Goal: Task Accomplishment & Management: Complete application form

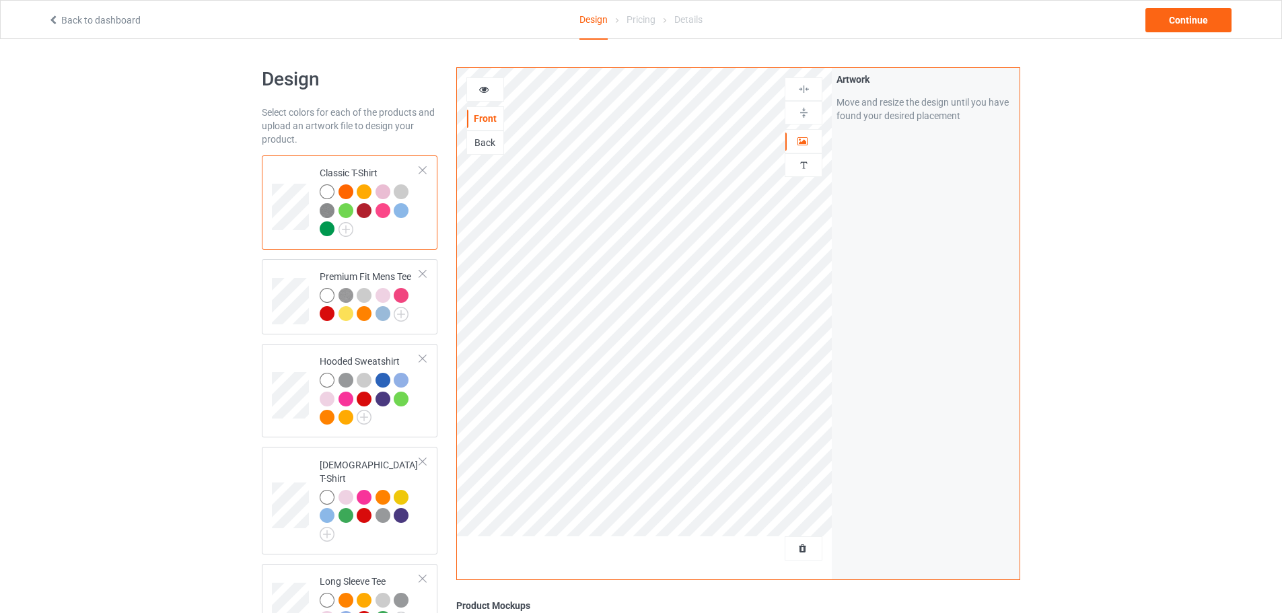
click at [191, 282] on div "Design Select colors for each of the products and upload an artwork file to des…" at bounding box center [641, 488] width 1282 height 898
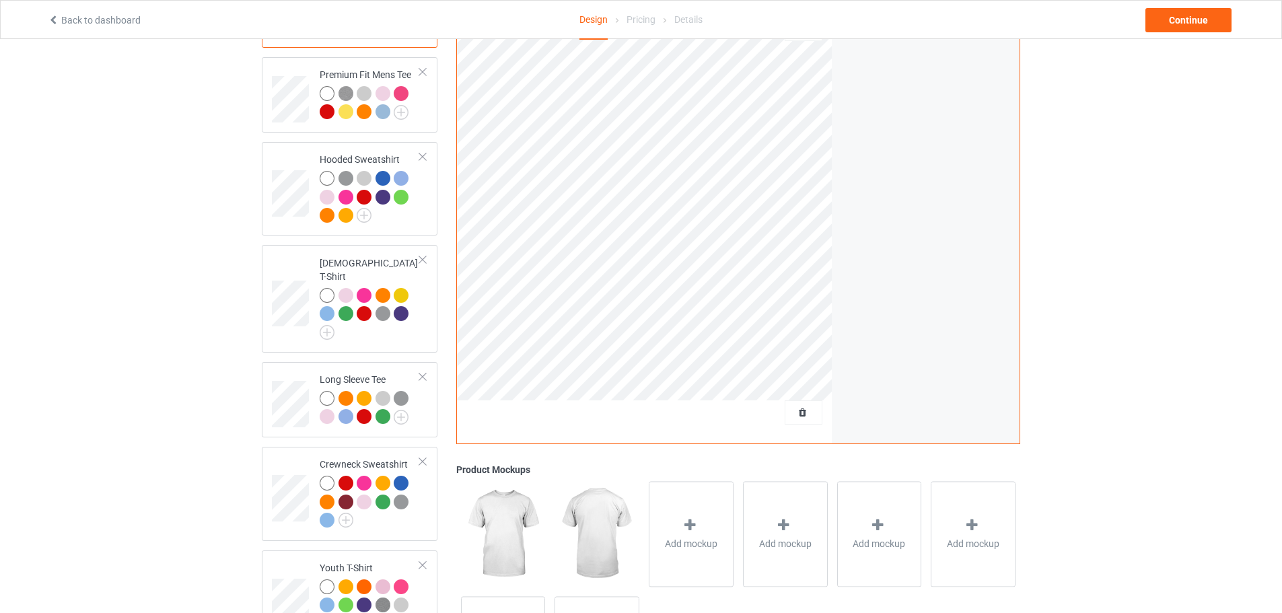
scroll to position [67, 0]
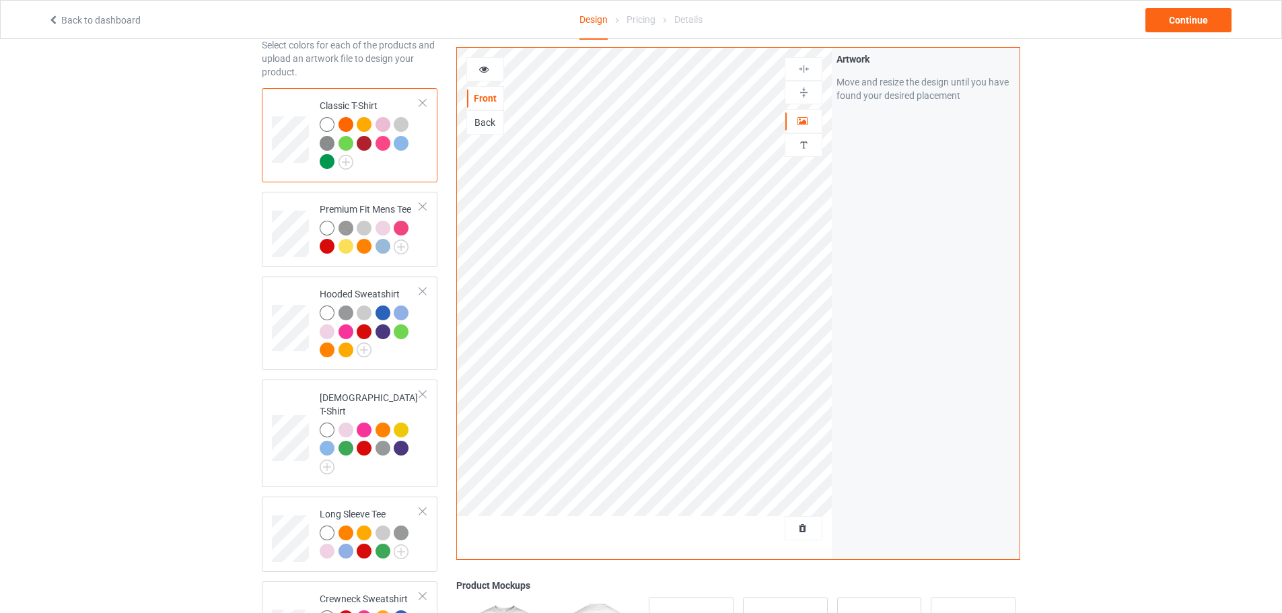
click at [344, 124] on div at bounding box center [345, 124] width 15 height 15
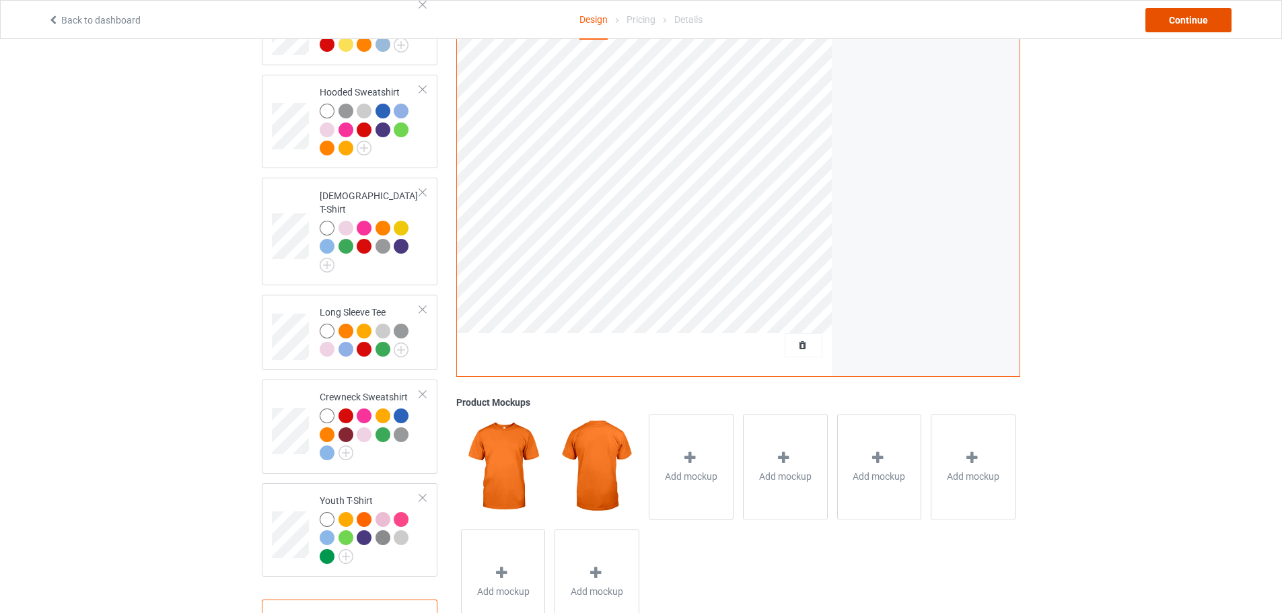
click at [1185, 26] on div "Continue" at bounding box center [1188, 20] width 86 height 24
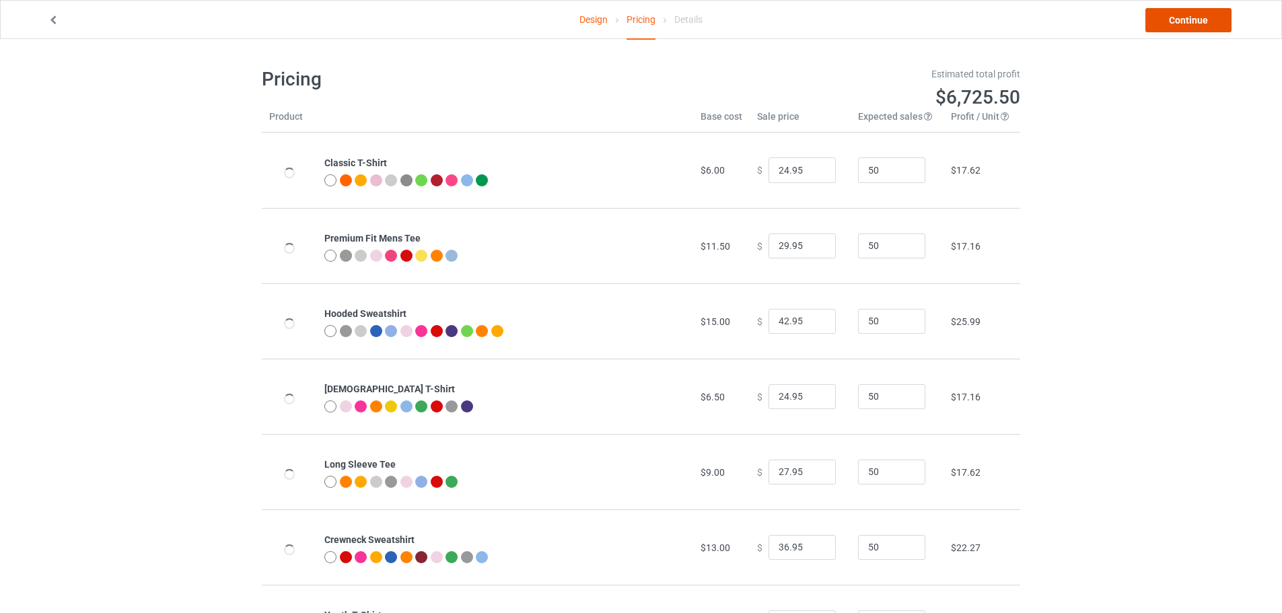
click at [1178, 19] on link "Continue" at bounding box center [1188, 20] width 86 height 24
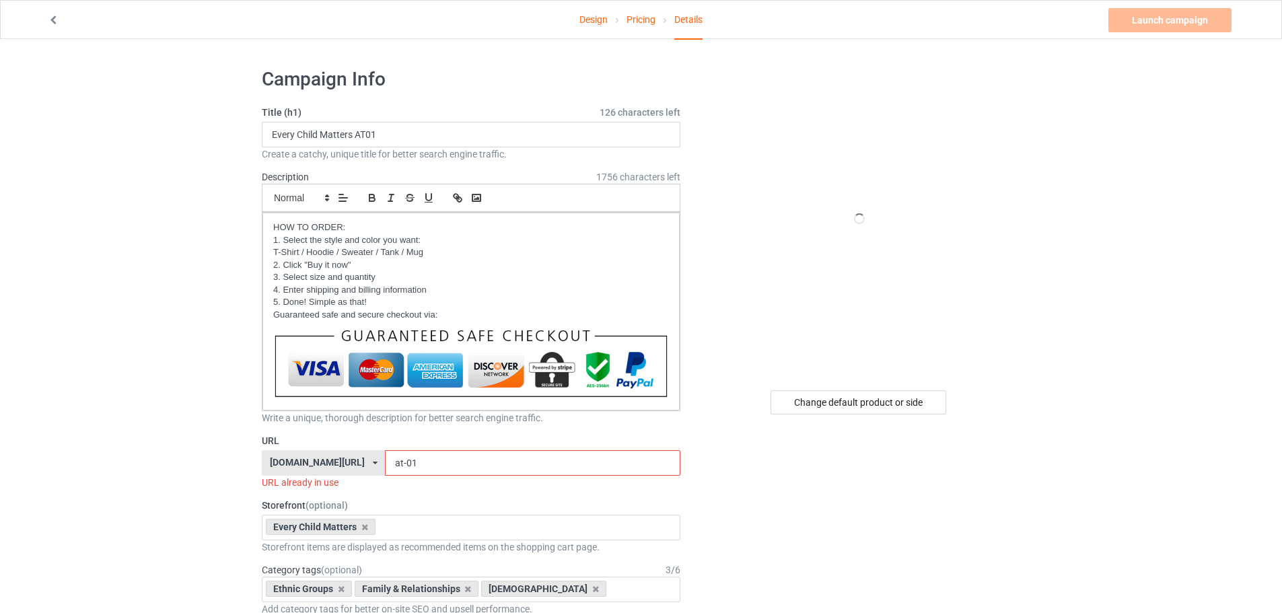
scroll to position [202, 0]
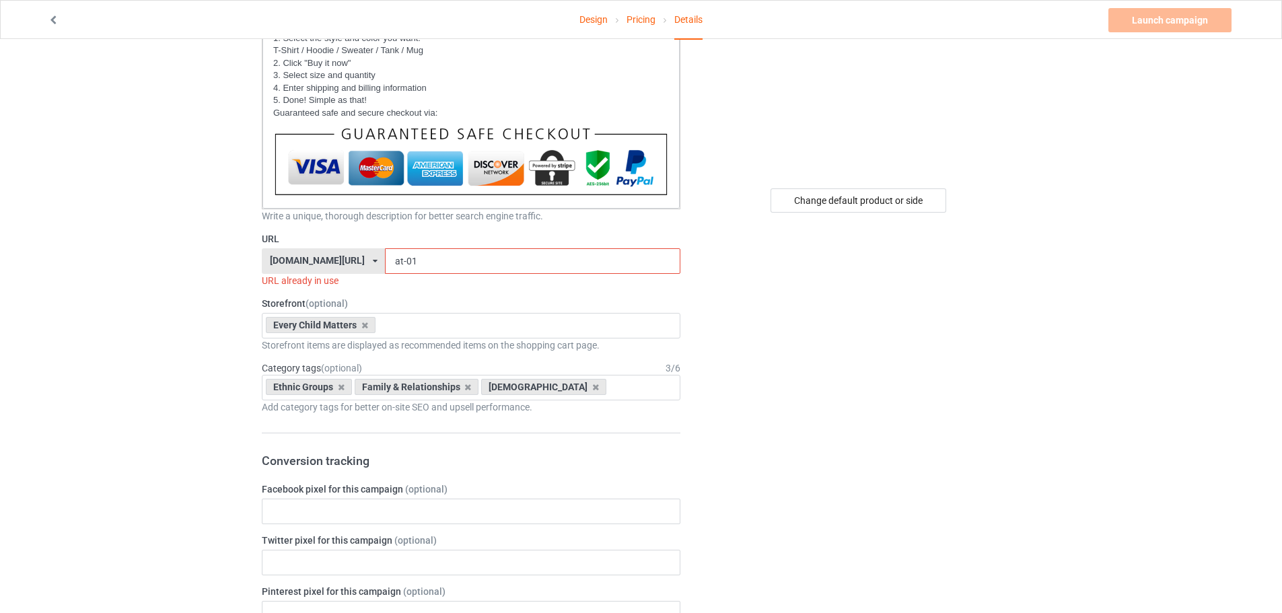
click at [334, 266] on div "[DOMAIN_NAME][URL] [DOMAIN_NAME][URL] [DOMAIN_NAME][URL] [DOMAIN_NAME][URL] [DO…" at bounding box center [323, 261] width 123 height 26
click at [349, 302] on div "[DOMAIN_NAME][URL]" at bounding box center [323, 311] width 122 height 24
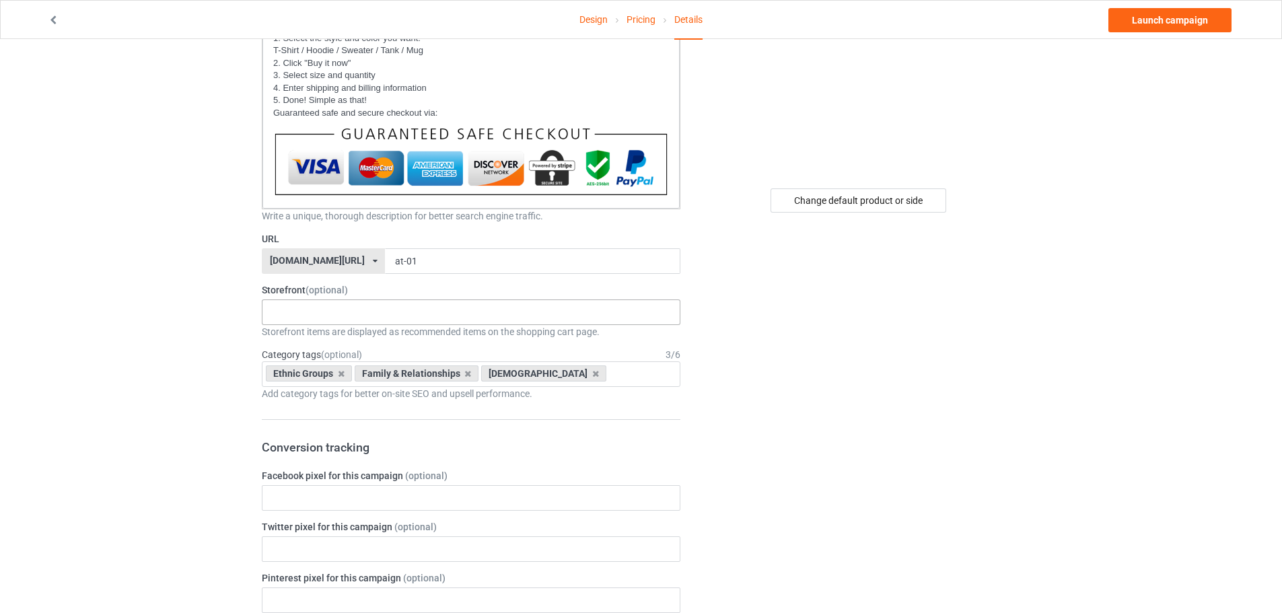
click at [366, 313] on div "Loading..." at bounding box center [471, 312] width 418 height 26
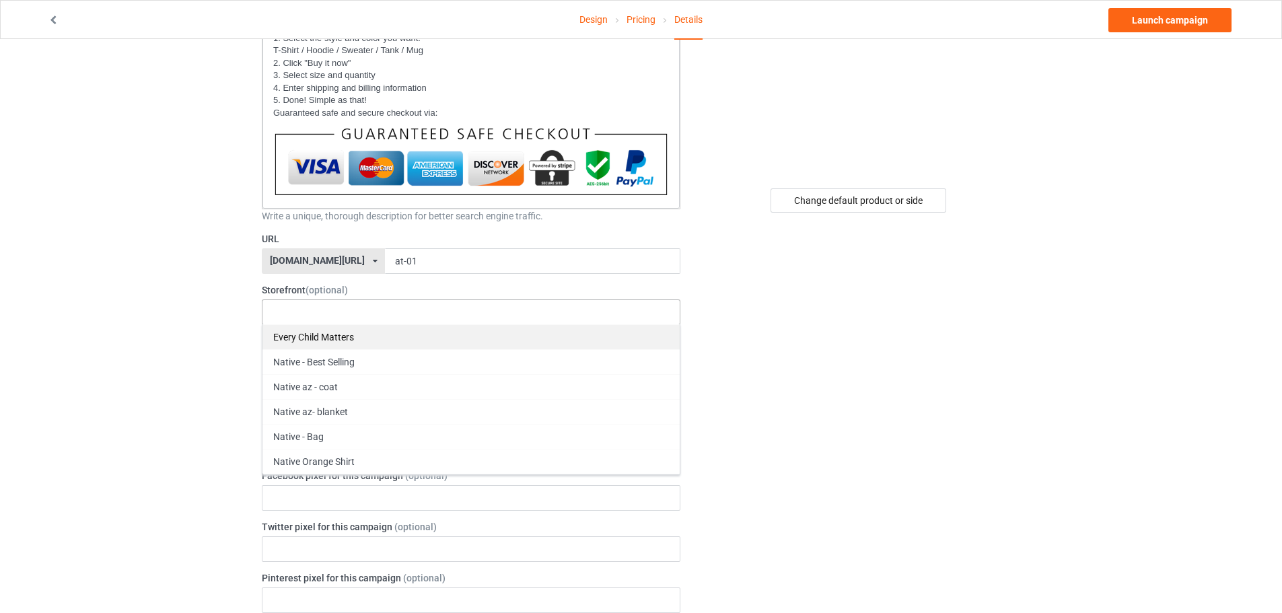
click at [341, 340] on div "Every Child Matters" at bounding box center [470, 336] width 417 height 25
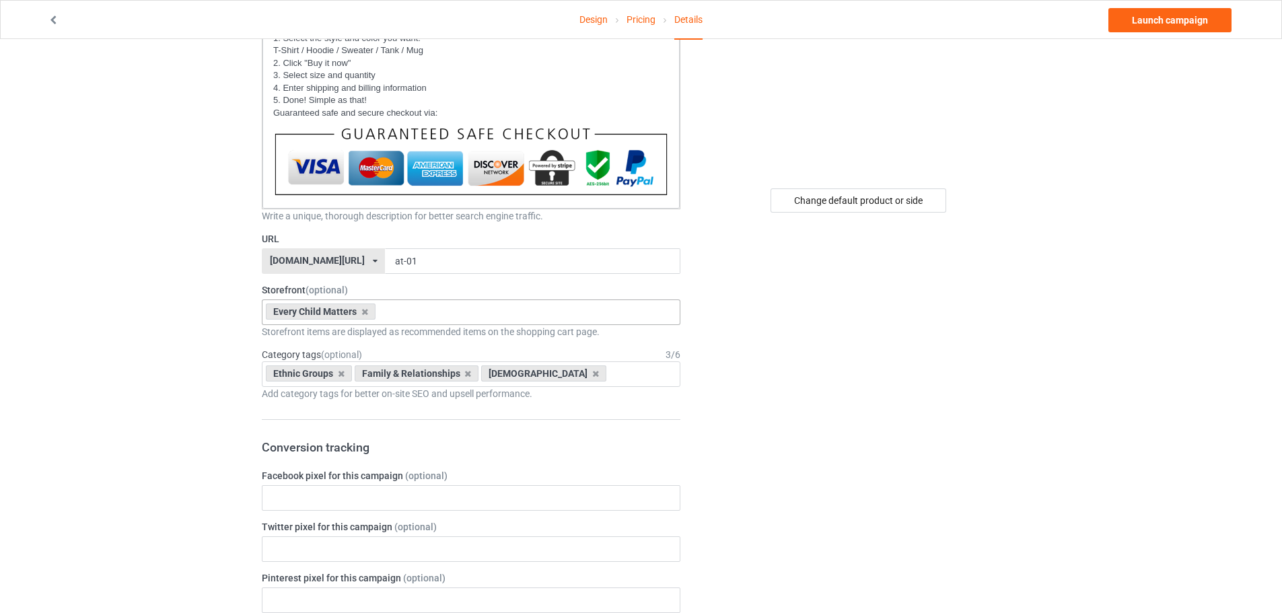
click at [765, 432] on div "Change default product or side" at bounding box center [860, 605] width 340 height 1498
click at [606, 373] on div "Ethnic Groups Family & Relationships [DEMOGRAPHIC_DATA] Age > [DEMOGRAPHIC_DATA…" at bounding box center [471, 374] width 418 height 26
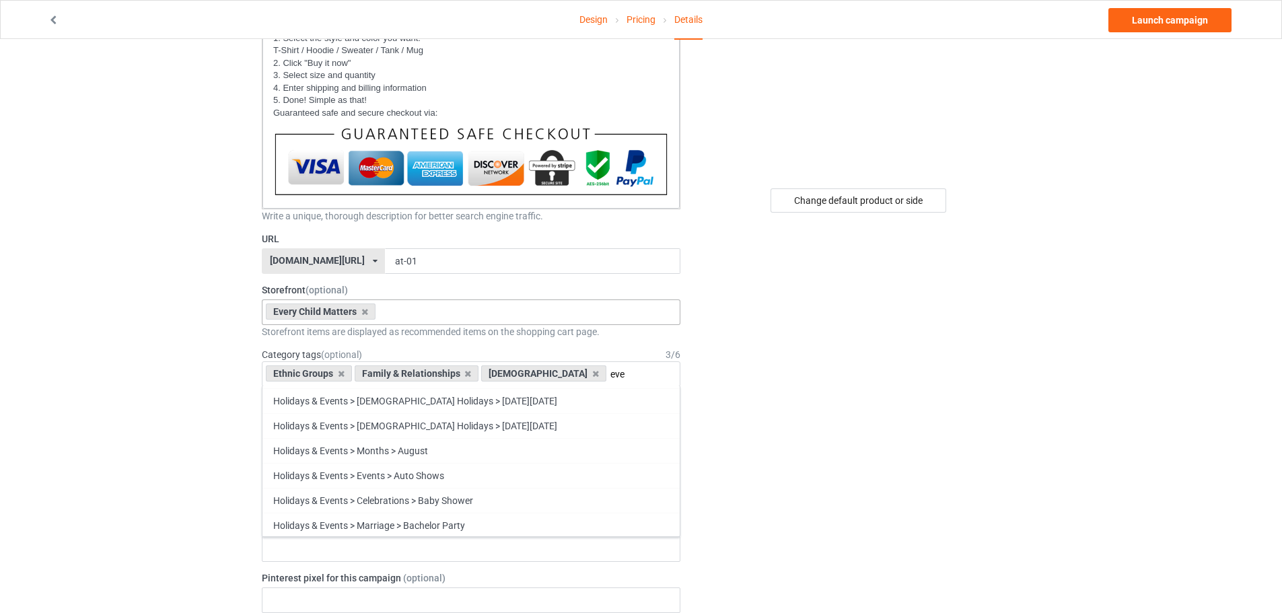
scroll to position [0, 0]
click at [635, 374] on div "Ethnic Groups Family & Relationships Native American eve Holidays & Events > Ce…" at bounding box center [471, 374] width 418 height 26
type input "e"
click at [792, 286] on div "Change default product or side" at bounding box center [860, 605] width 340 height 1498
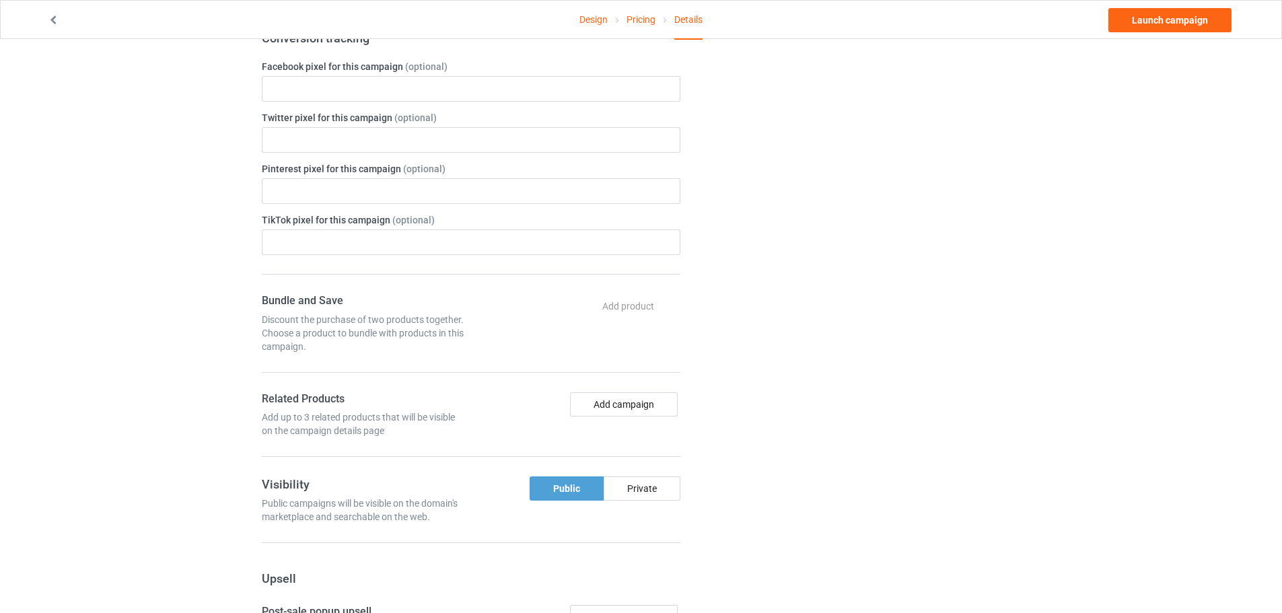
scroll to position [807, 0]
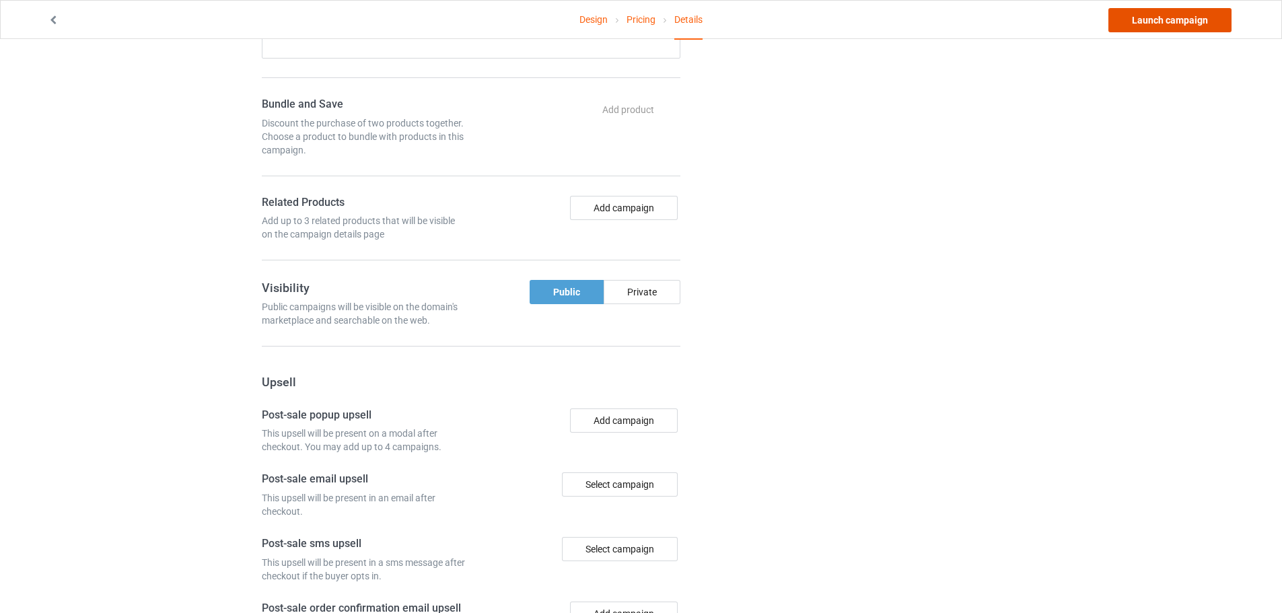
click at [1196, 22] on link "Launch campaign" at bounding box center [1169, 20] width 123 height 24
